Goal: Task Accomplishment & Management: Complete application form

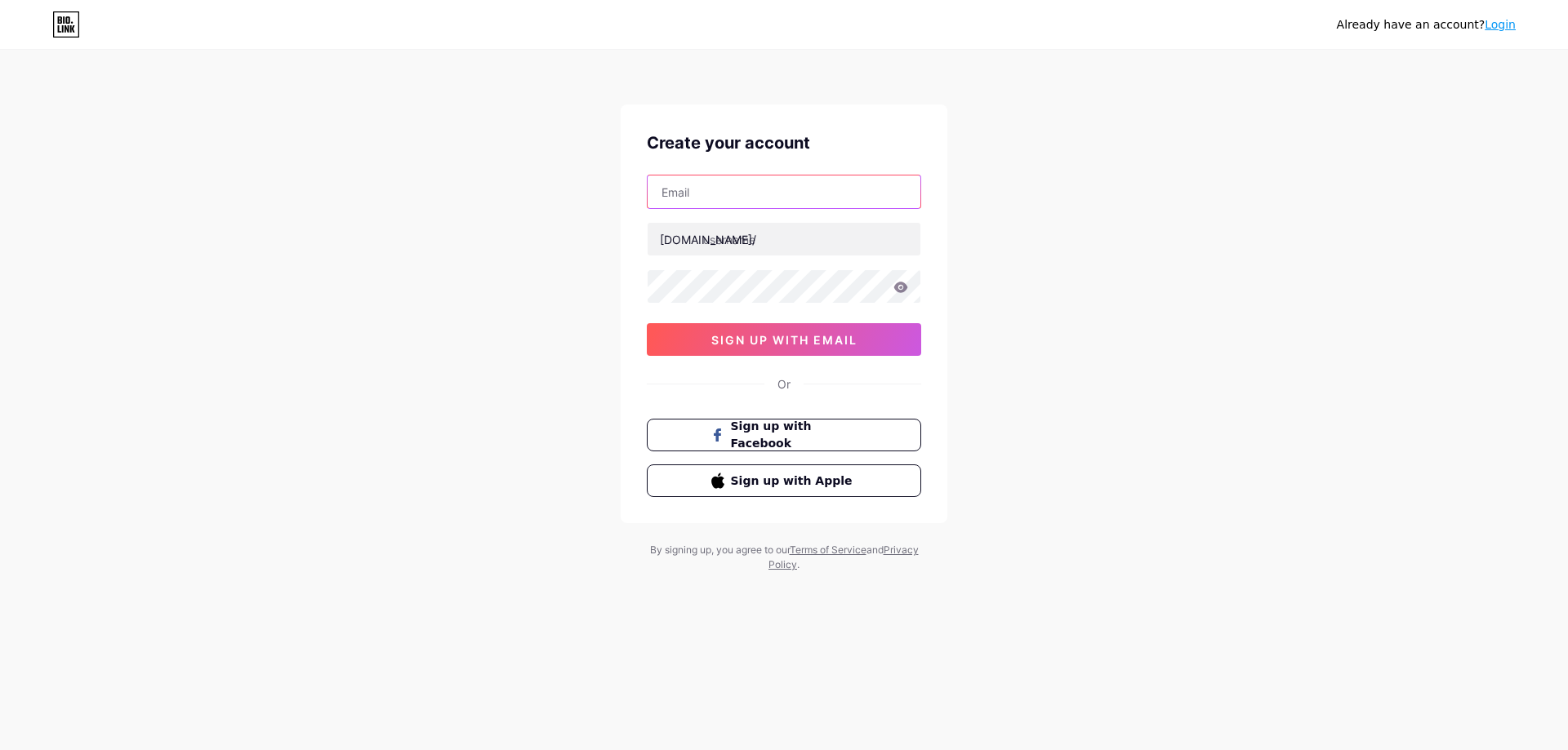
click at [700, 207] on input "text" at bounding box center [784, 192] width 272 height 33
type input "[EMAIL_ADDRESS][DOMAIN_NAME]"
click at [730, 229] on input "text" at bounding box center [784, 239] width 272 height 33
drag, startPoint x: 724, startPoint y: 199, endPoint x: 649, endPoint y: 204, distance: 75.2
click at [649, 204] on input "[EMAIL_ADDRESS][DOMAIN_NAME]" at bounding box center [784, 192] width 272 height 33
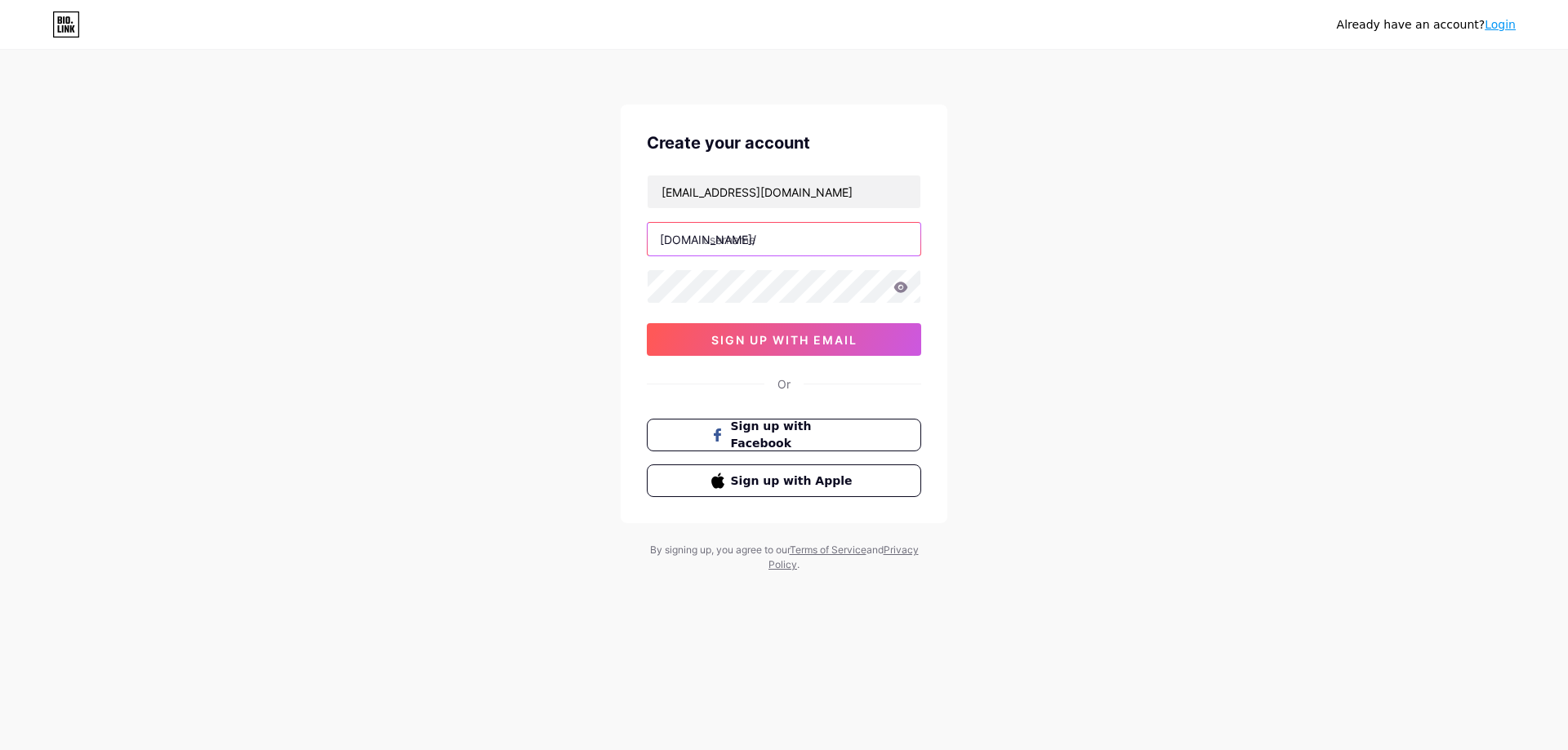
click at [718, 242] on input "text" at bounding box center [784, 239] width 272 height 33
paste input "raahitravels"
type input "raahitravels"
click at [794, 339] on span "sign up with email" at bounding box center [784, 340] width 146 height 14
